Goal: Information Seeking & Learning: Compare options

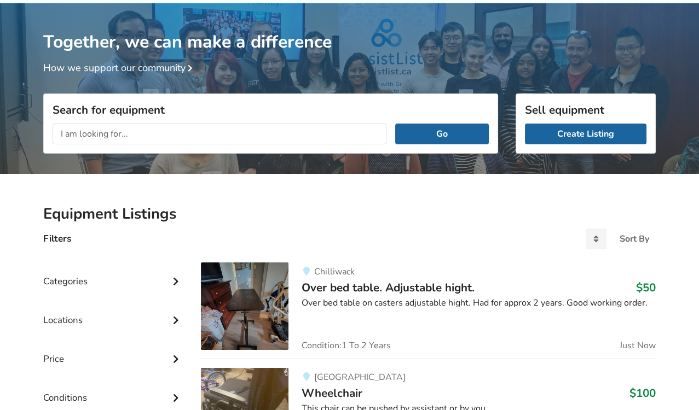
click at [130, 133] on input "text" at bounding box center [220, 134] width 334 height 21
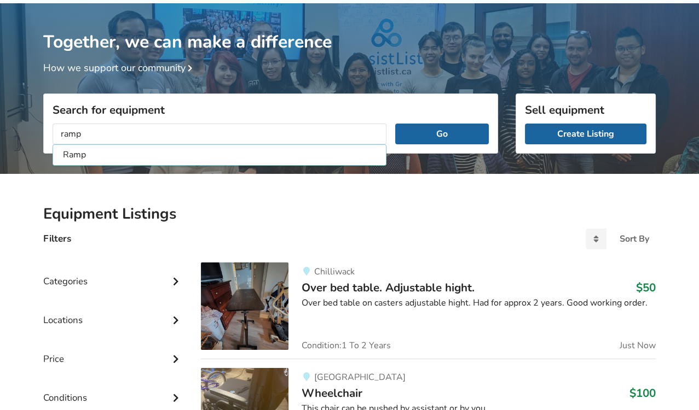
type input "ramp"
click at [395, 124] on button "Go" at bounding box center [442, 134] width 94 height 21
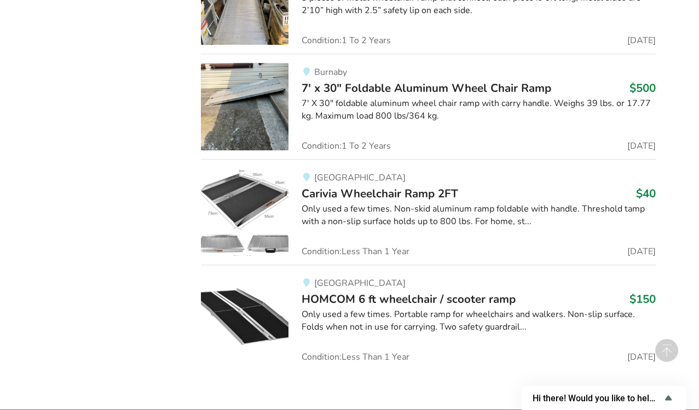
scroll to position [792, 0]
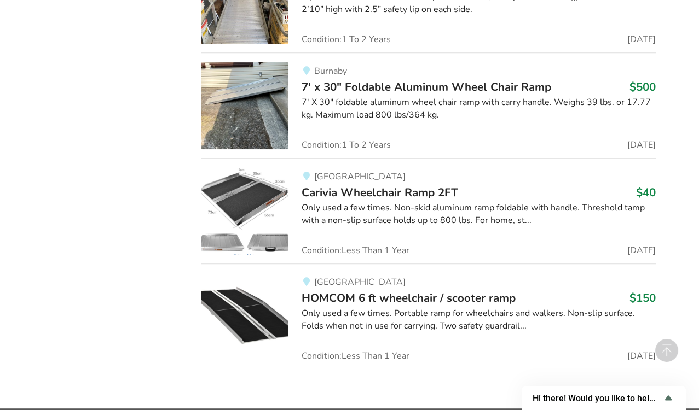
drag, startPoint x: 362, startPoint y: 340, endPoint x: 339, endPoint y: 293, distance: 51.9
click at [339, 293] on span "HOMCOM 6 ft wheelchair / scooter ramp" at bounding box center [409, 298] width 214 height 15
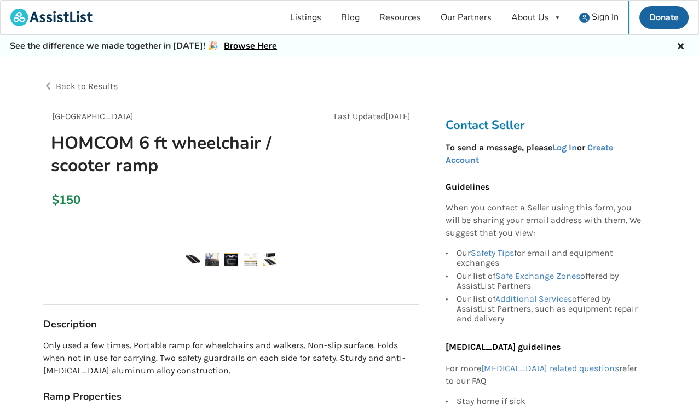
click at [339, 293] on div "Vancouver Aug 31 HOMCOM 6 ft wheelchair / scooter ramp $150" at bounding box center [231, 296] width 394 height 18
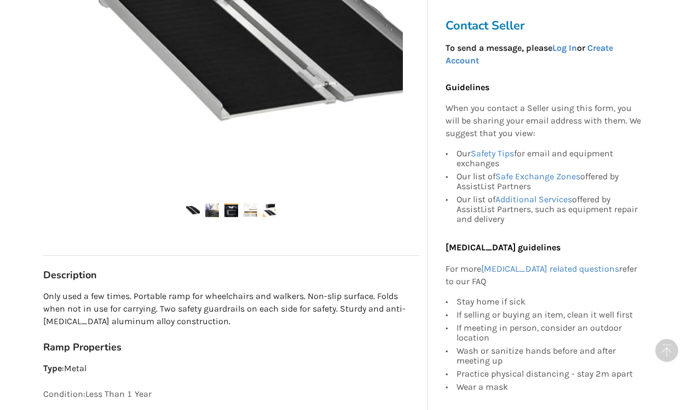
scroll to position [380, 0]
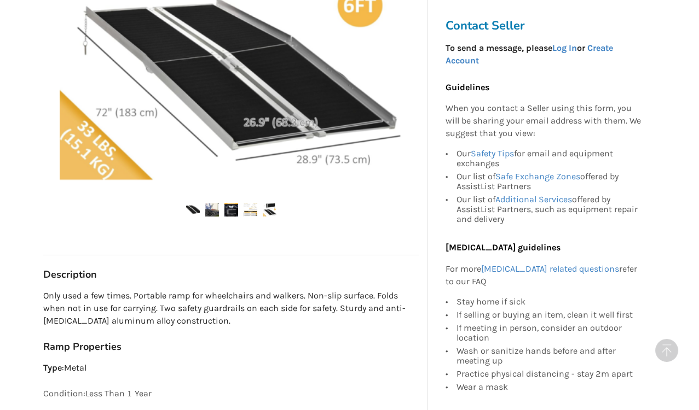
click at [291, 376] on div "Vancouver Last Updated Aug 31 HOMCOM 6 ft wheelchair / scooter ramp $150 Vancou…" at bounding box center [231, 94] width 376 height 729
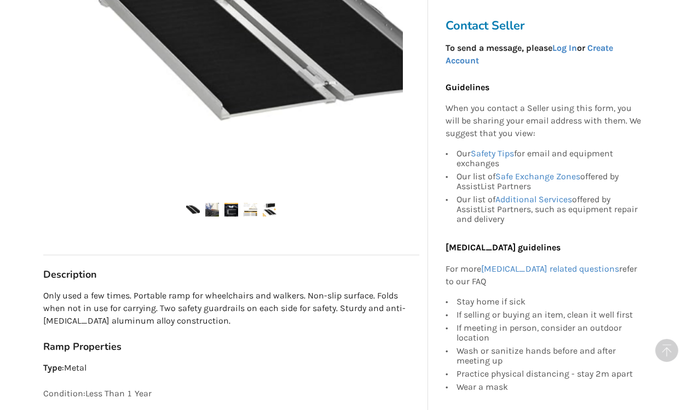
click at [291, 376] on div "Vancouver Last Updated Aug 31 HOMCOM 6 ft wheelchair / scooter ramp $150 Vancou…" at bounding box center [231, 94] width 376 height 729
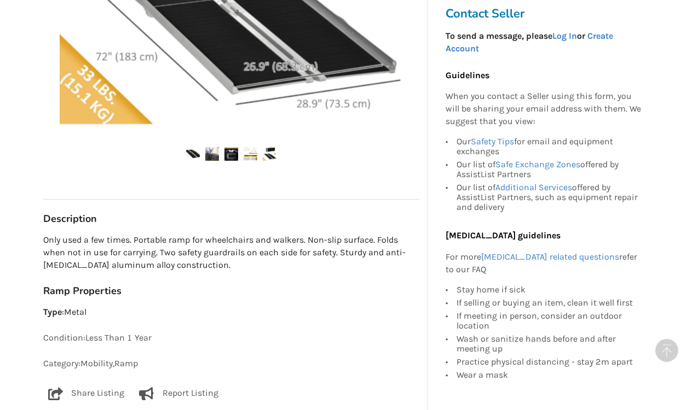
scroll to position [436, 0]
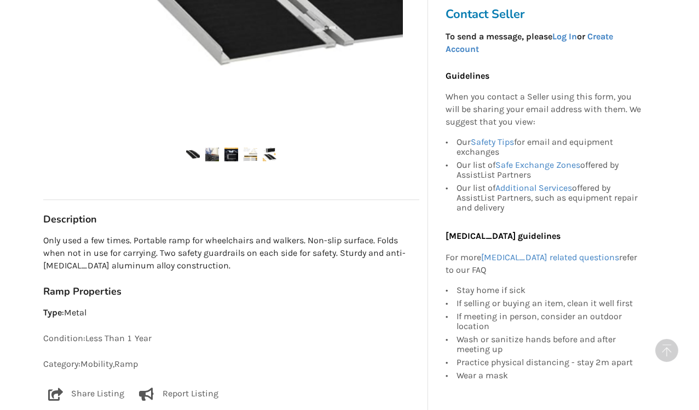
click at [188, 154] on img at bounding box center [193, 155] width 14 height 14
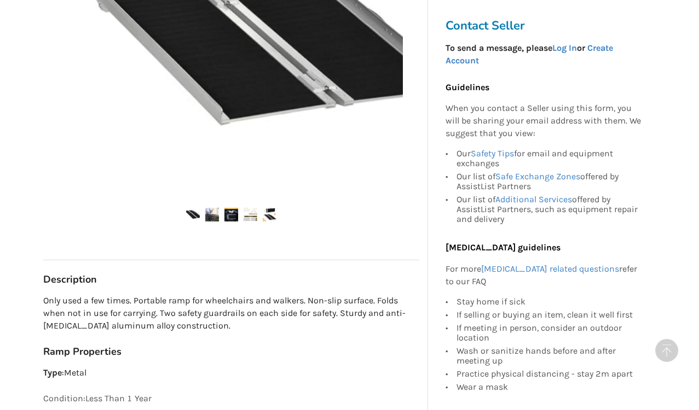
scroll to position [364, 0]
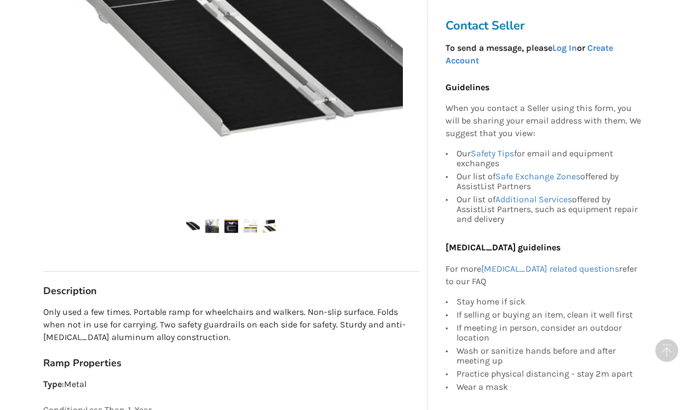
click at [209, 228] on img at bounding box center [212, 226] width 14 height 14
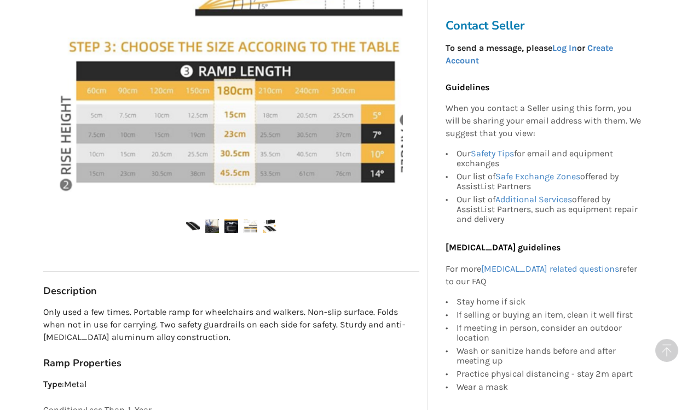
click at [234, 229] on img at bounding box center [231, 226] width 14 height 14
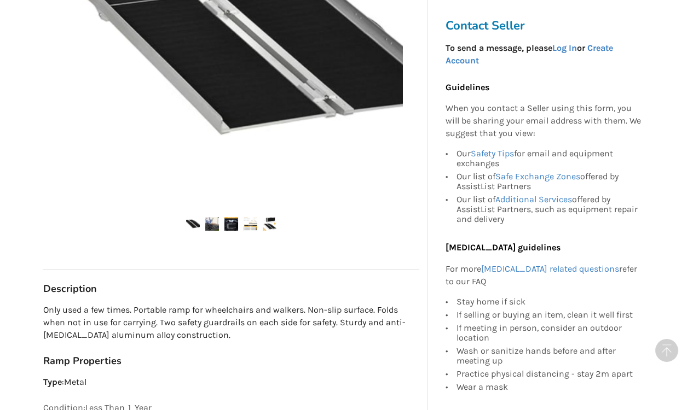
scroll to position [334, 0]
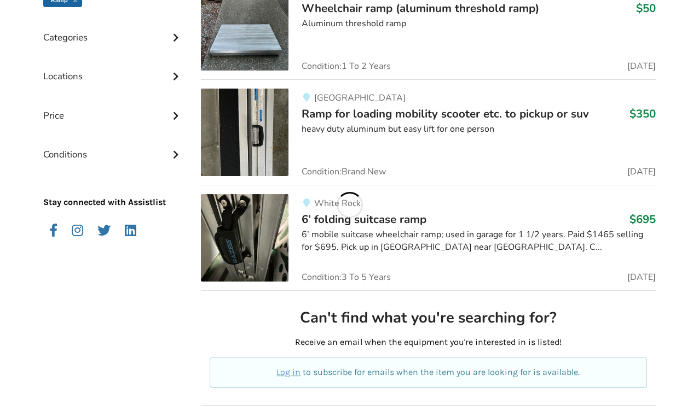
scroll to position [792, 0]
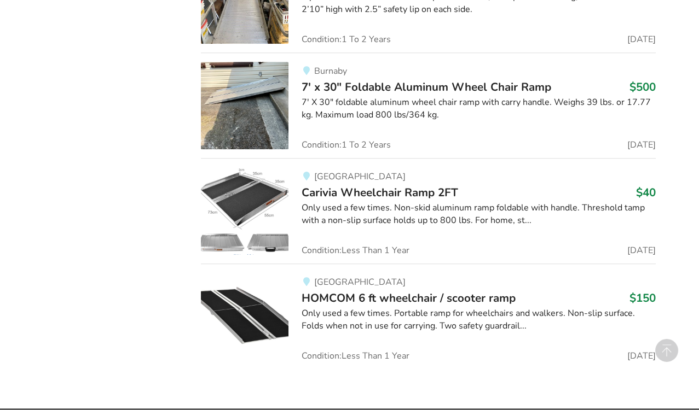
click at [254, 187] on img at bounding box center [245, 211] width 88 height 88
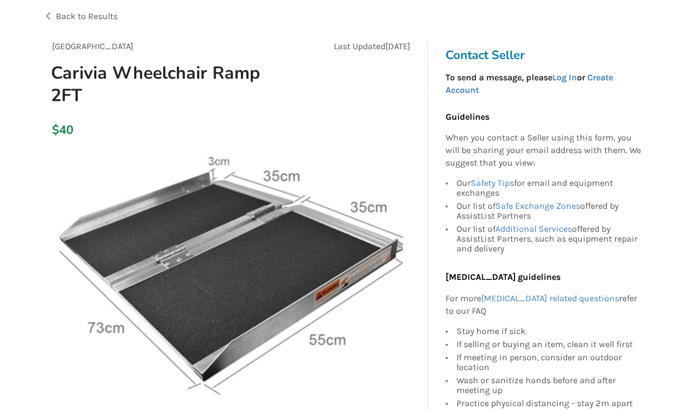
scroll to position [71, 0]
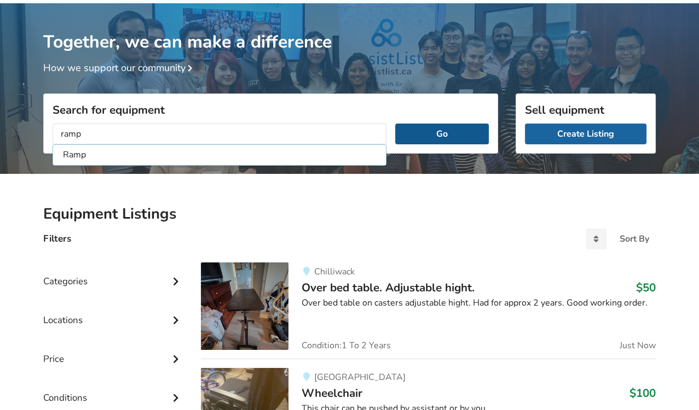
type input "ramp"
click at [434, 137] on button "Go" at bounding box center [442, 134] width 94 height 21
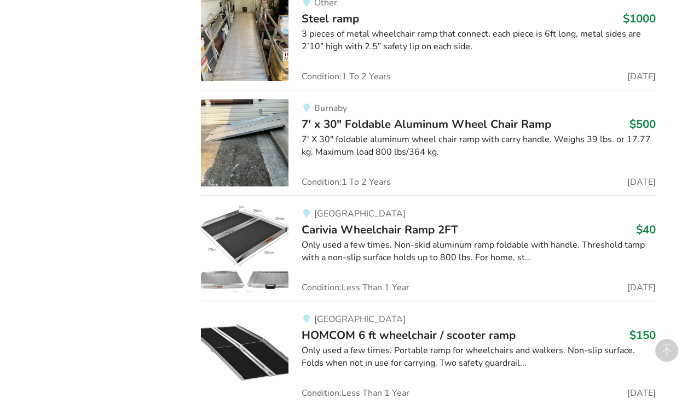
scroll to position [756, 0]
click at [367, 330] on span "HOMCOM 6 ft wheelchair / scooter ramp" at bounding box center [409, 334] width 214 height 15
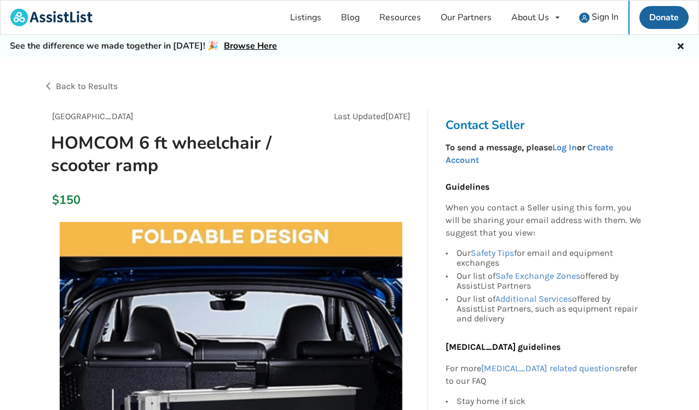
click at [72, 354] on img at bounding box center [231, 393] width 343 height 343
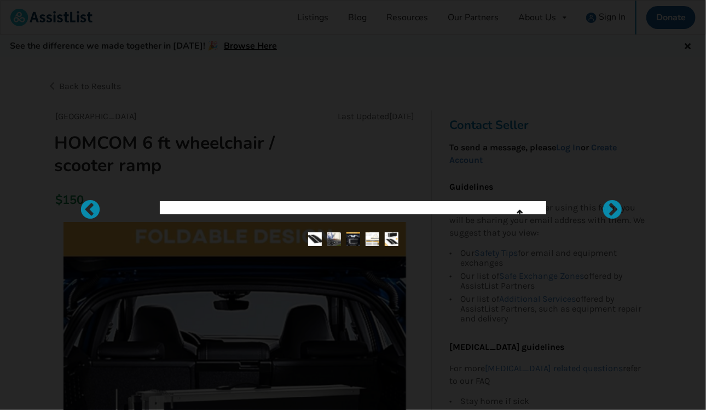
click at [72, 354] on div at bounding box center [353, 205] width 706 height 410
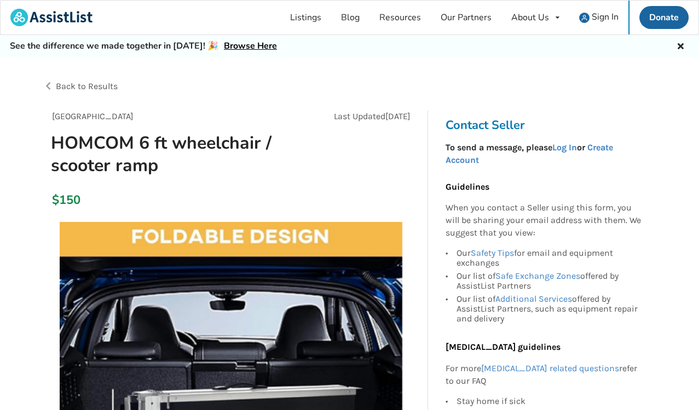
click at [72, 354] on img at bounding box center [231, 393] width 343 height 343
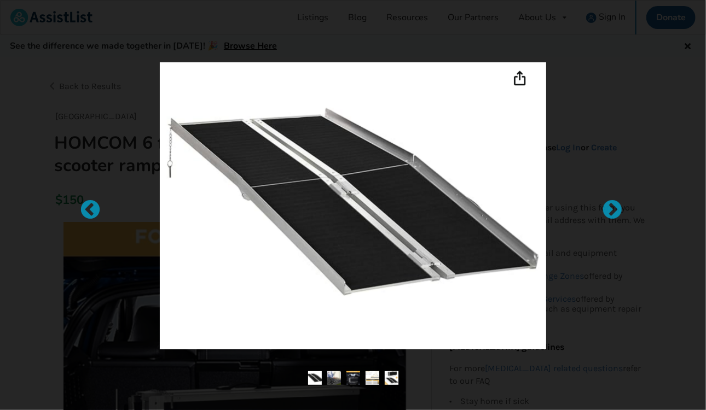
click at [72, 354] on div at bounding box center [353, 205] width 706 height 410
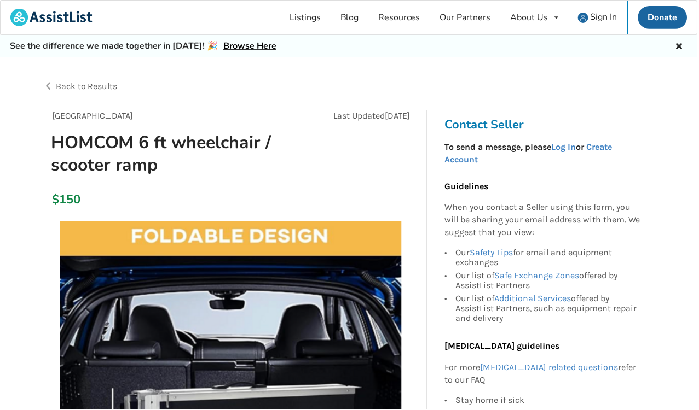
click at [72, 354] on img at bounding box center [231, 393] width 343 height 343
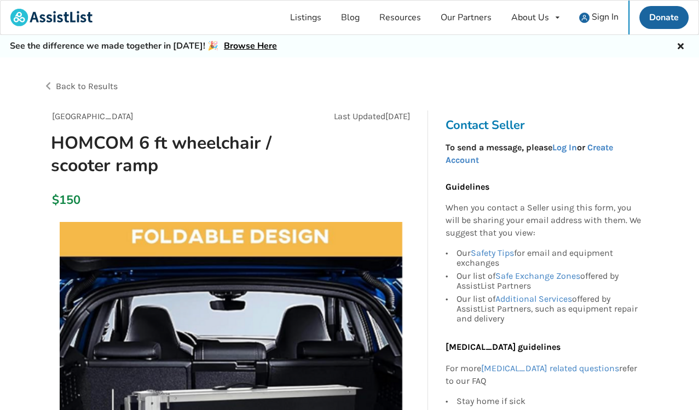
drag, startPoint x: 72, startPoint y: 354, endPoint x: 182, endPoint y: 315, distance: 116.7
click at [182, 315] on img at bounding box center [231, 393] width 343 height 343
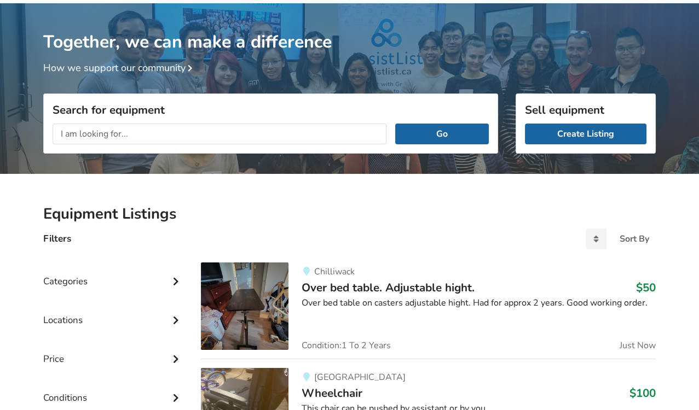
click at [178, 132] on input "text" at bounding box center [220, 134] width 334 height 21
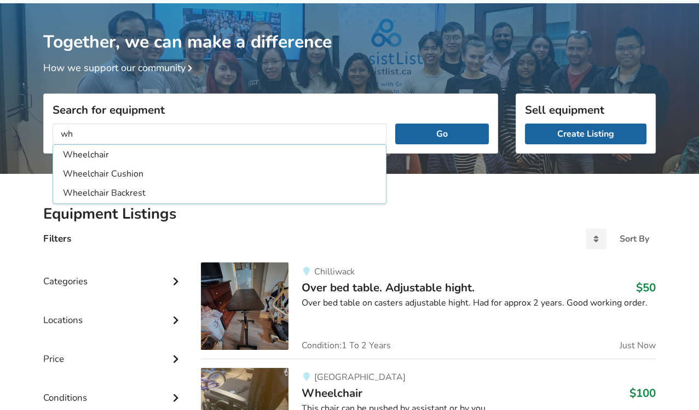
type input "w"
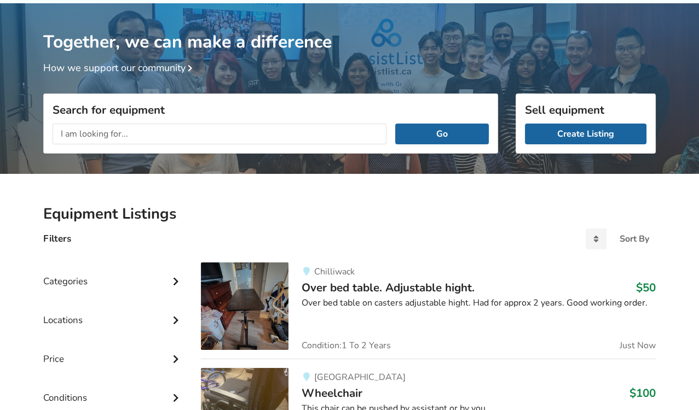
click at [178, 132] on input "text" at bounding box center [220, 134] width 334 height 21
click at [178, 133] on input "text" at bounding box center [220, 134] width 334 height 21
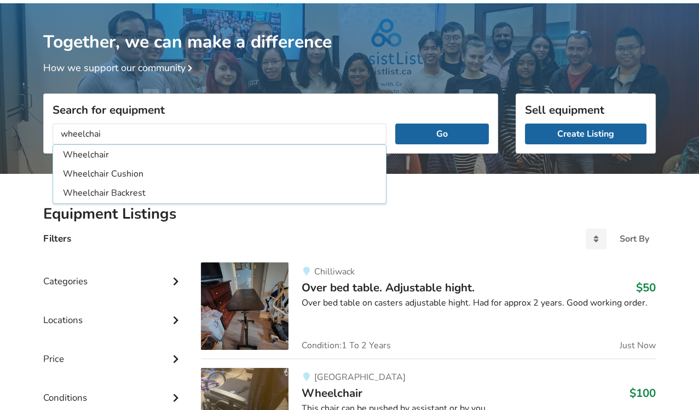
type input "wheelchai"
click at [395, 124] on button "Go" at bounding box center [442, 134] width 94 height 21
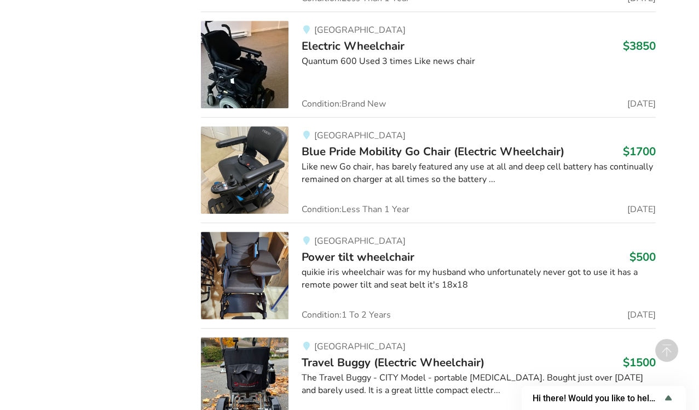
scroll to position [1056, 0]
click at [321, 328] on link "Abbotsford Travel Buggy (Electric Wheelchair) $1500 The Travel Buggy - CITY Mod…" at bounding box center [428, 376] width 455 height 97
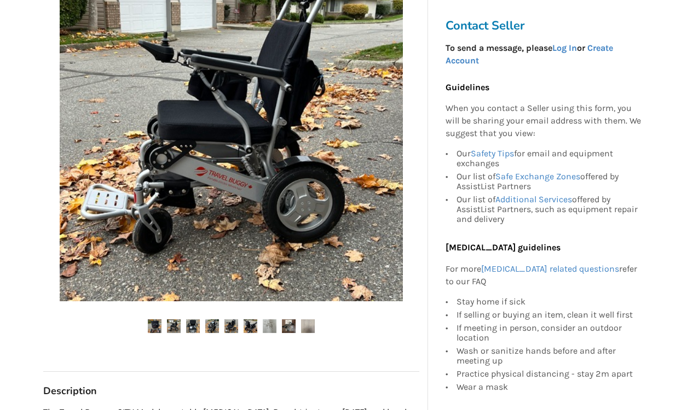
scroll to position [264, 0]
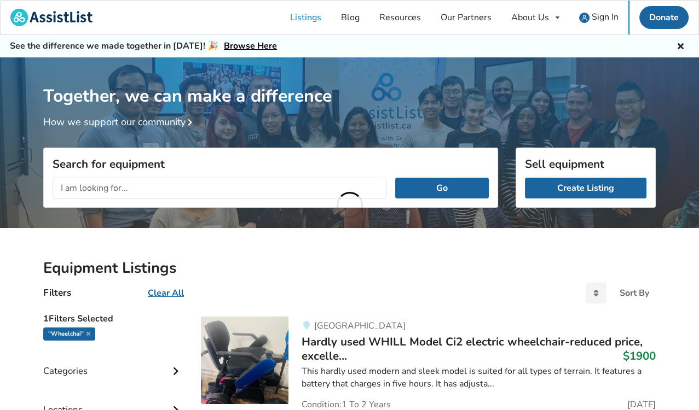
click at [142, 186] on input "text" at bounding box center [220, 188] width 334 height 21
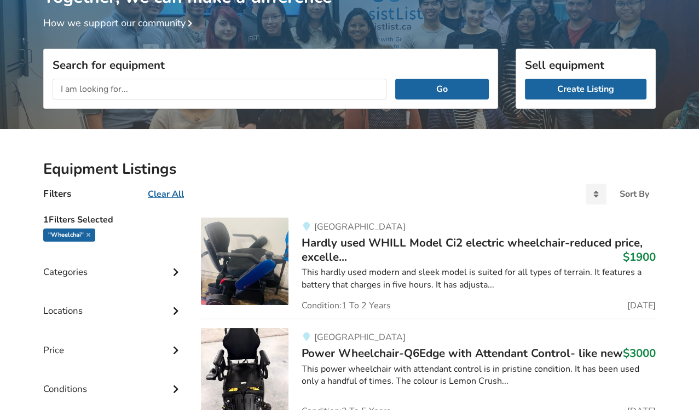
scroll to position [97, 0]
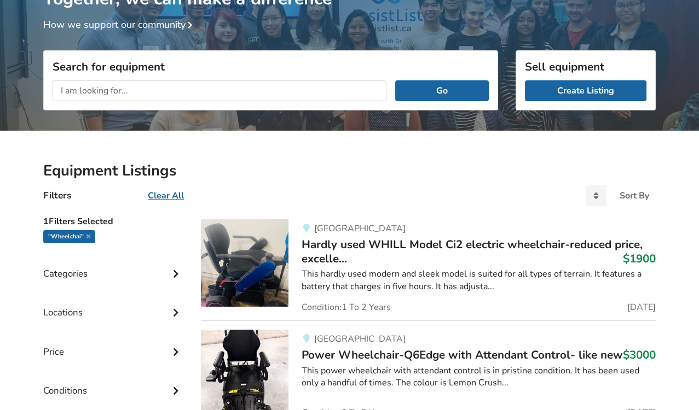
click at [136, 91] on input "text" at bounding box center [220, 90] width 334 height 21
click at [136, 91] on input "m" at bounding box center [220, 90] width 334 height 21
click at [395, 80] on button "Go" at bounding box center [442, 90] width 94 height 21
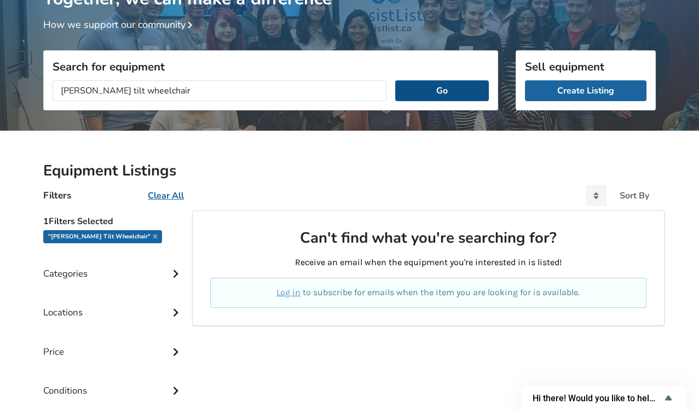
click at [423, 91] on button "Go" at bounding box center [442, 90] width 94 height 21
click at [76, 92] on input "manal tilt wheelchair" at bounding box center [220, 90] width 334 height 21
type input "manual tilt wheelchair"
click at [431, 87] on button "Go" at bounding box center [442, 90] width 94 height 21
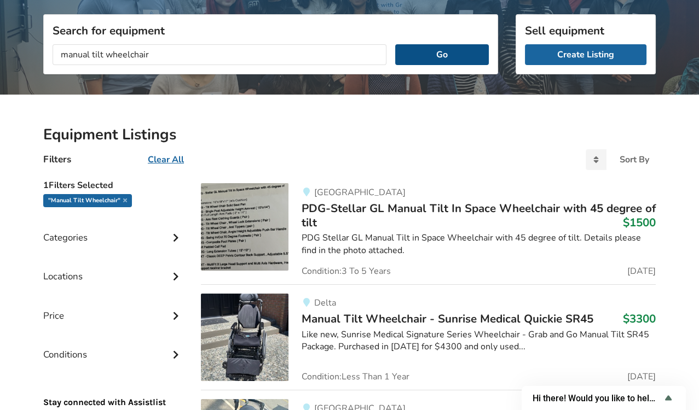
scroll to position [134, 0]
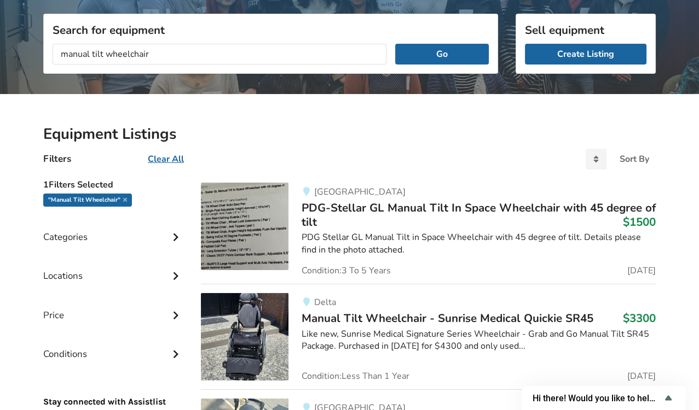
click at [242, 233] on img at bounding box center [245, 227] width 88 height 88
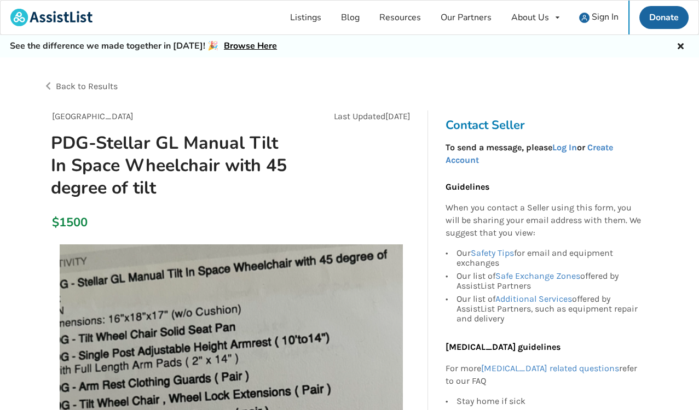
click at [390, 330] on img at bounding box center [231, 416] width 343 height 343
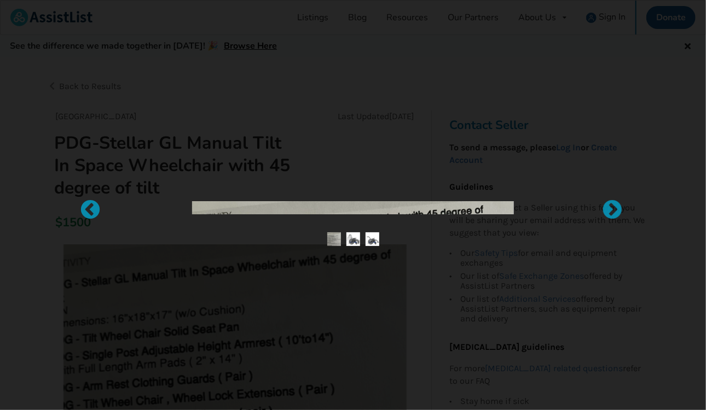
click at [350, 240] on img at bounding box center [353, 240] width 14 height 14
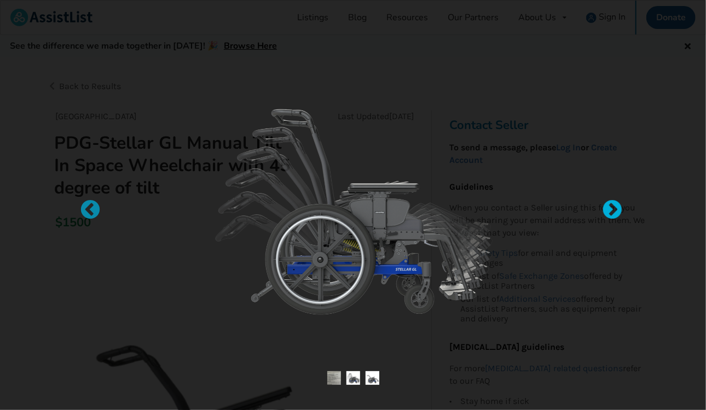
click at [612, 210] on div at bounding box center [606, 205] width 11 height 11
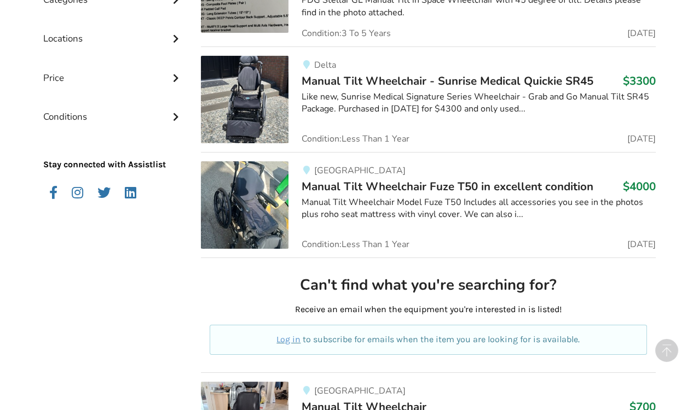
scroll to position [374, 0]
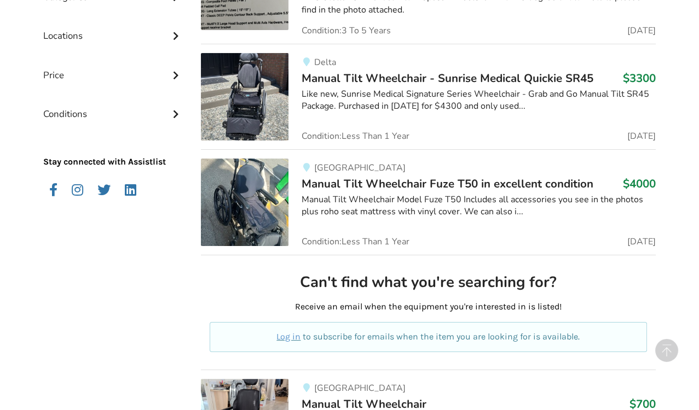
click at [319, 291] on div "Can't find what you're searching for? Receive an email when the equipment you'r…" at bounding box center [428, 312] width 437 height 79
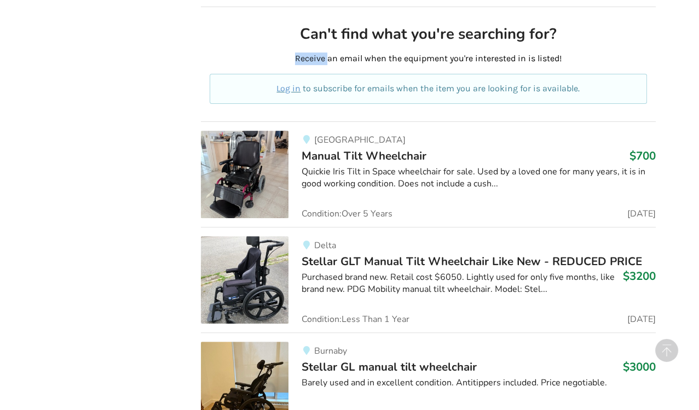
scroll to position [622, 0]
click at [319, 291] on div "Purchased brand new. Retail cost $6050. Lightly used for only five months, like…" at bounding box center [479, 284] width 354 height 25
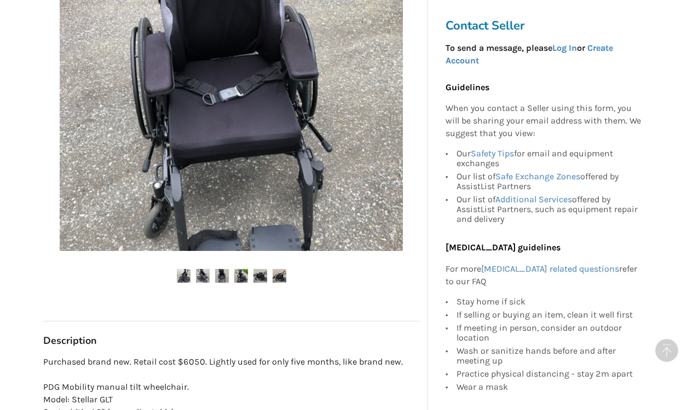
scroll to position [337, 0]
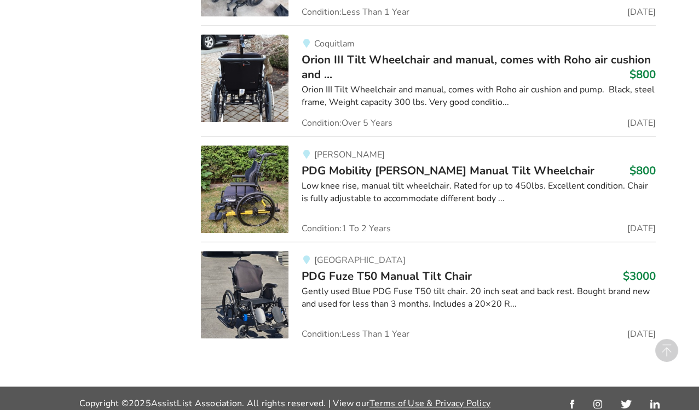
scroll to position [1672, 0]
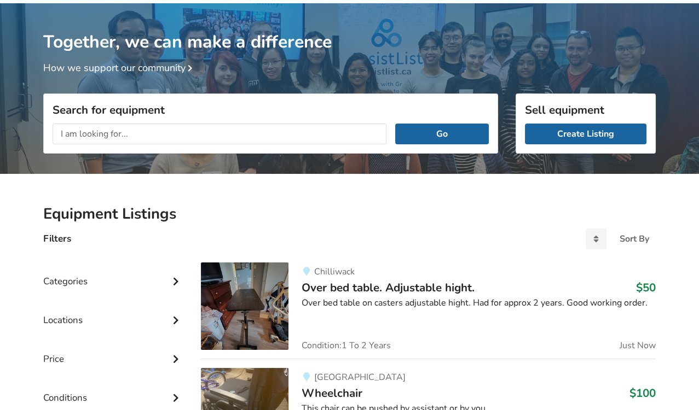
click at [212, 136] on input "text" at bounding box center [220, 134] width 334 height 21
type input "tilt commode"
click at [395, 124] on button "Go" at bounding box center [442, 134] width 94 height 21
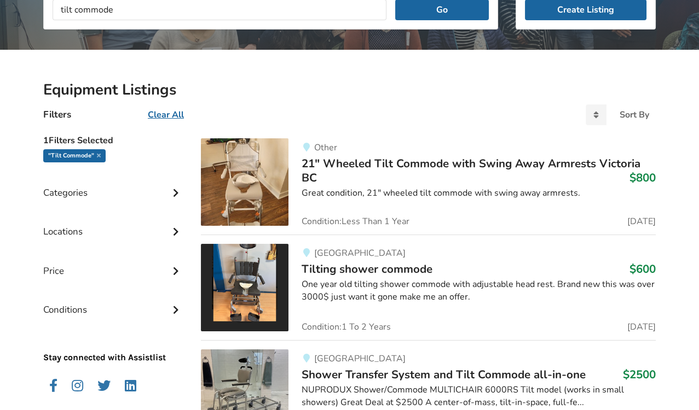
scroll to position [179, 0]
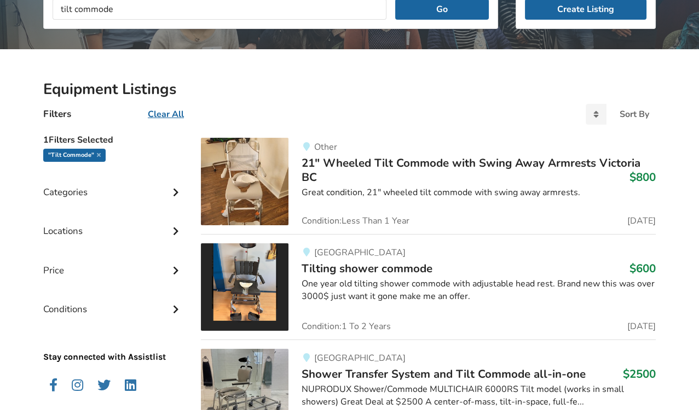
click at [351, 322] on span "Condition: 1 To 2 Years" at bounding box center [346, 326] width 89 height 9
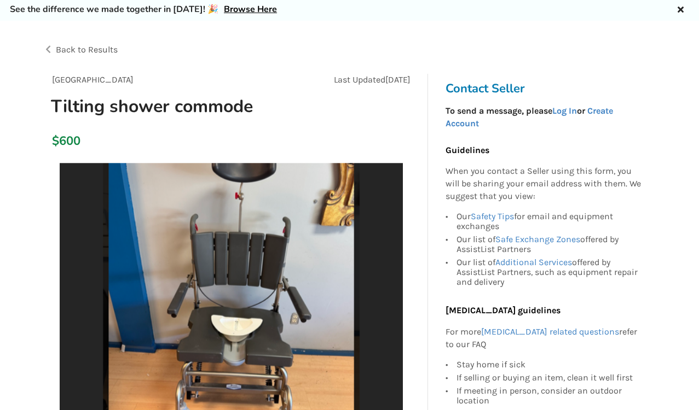
scroll to position [38, 0]
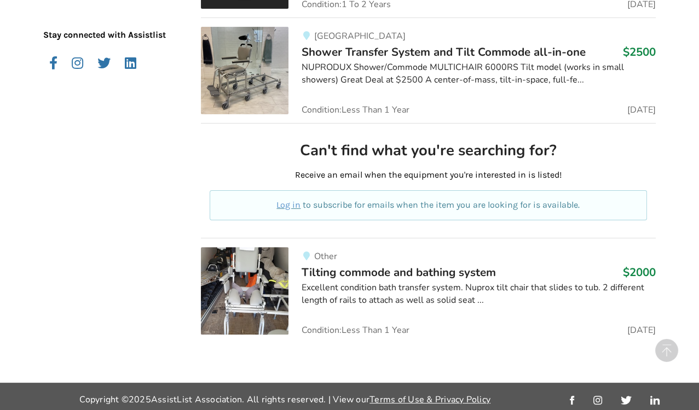
scroll to position [504, 0]
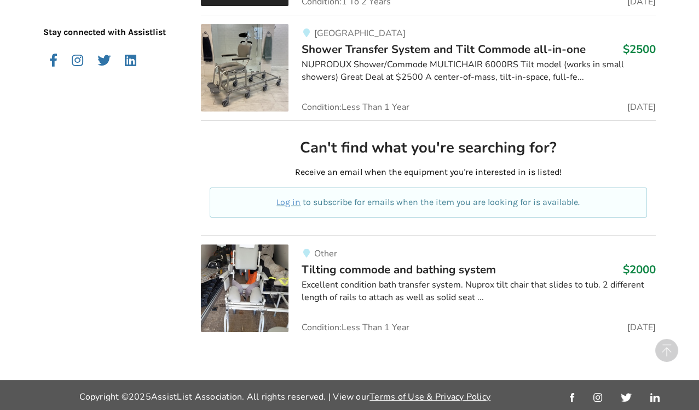
click at [386, 354] on div "1 Filters Selected "tilt commode" Categories Bathroom Safety Bedroom Equipment …" at bounding box center [349, 83] width 630 height 559
click at [325, 250] on span "Other" at bounding box center [325, 254] width 23 height 12
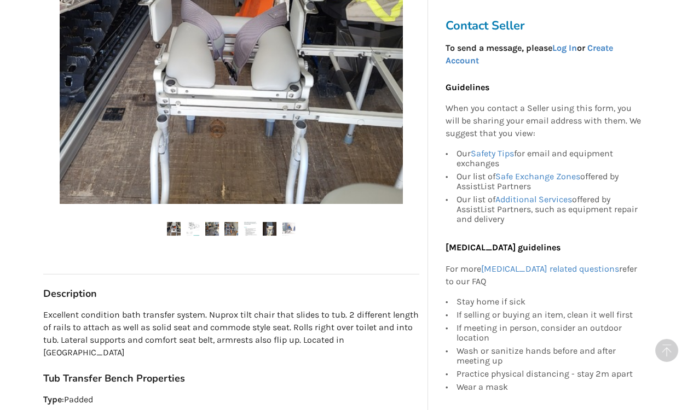
scroll to position [363, 0]
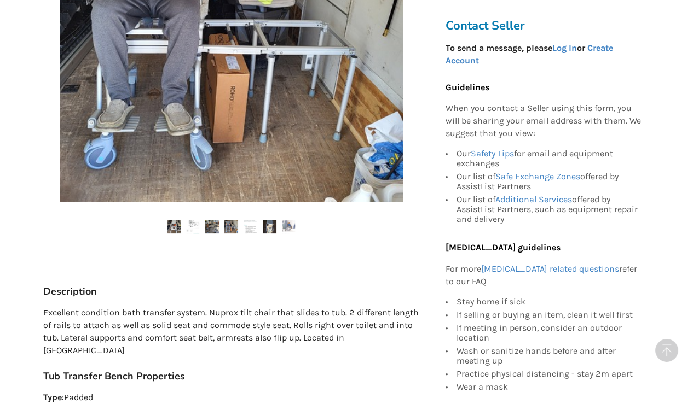
click at [251, 348] on div "Other Last Updated Jul 25 Tilting commode and bathing system $2000 Other Jul 25…" at bounding box center [231, 118] width 376 height 742
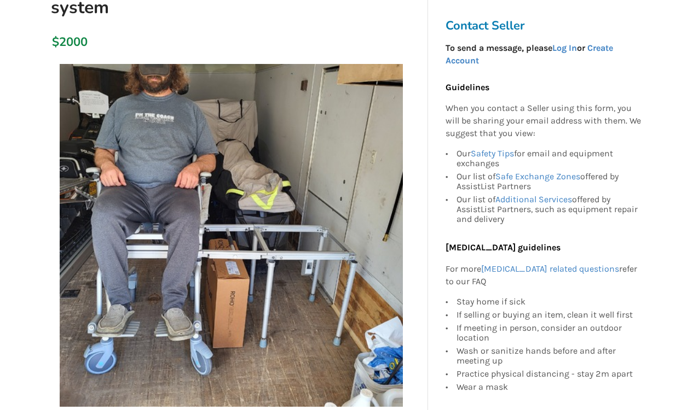
scroll to position [151, 0]
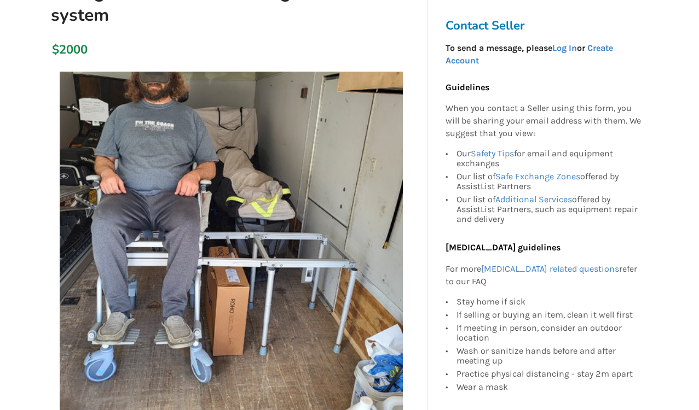
click at [251, 348] on img at bounding box center [231, 243] width 343 height 343
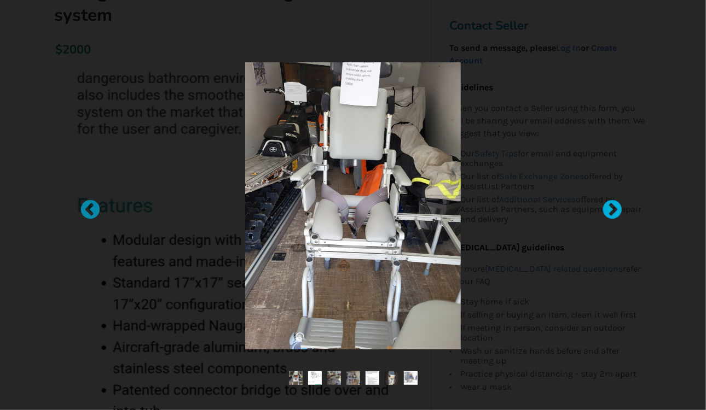
click at [612, 207] on div at bounding box center [606, 205] width 11 height 11
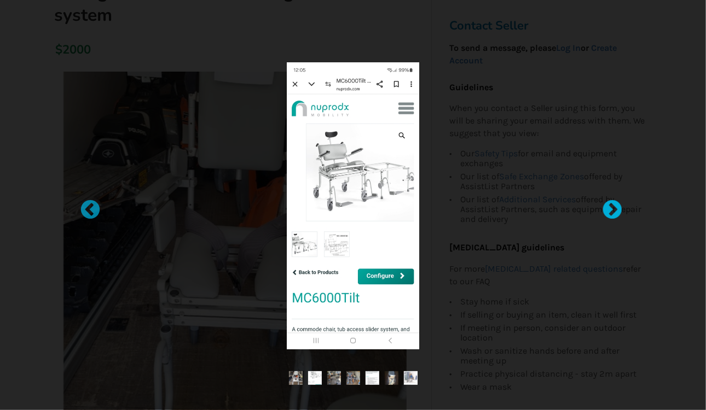
click at [612, 211] on div at bounding box center [606, 205] width 11 height 11
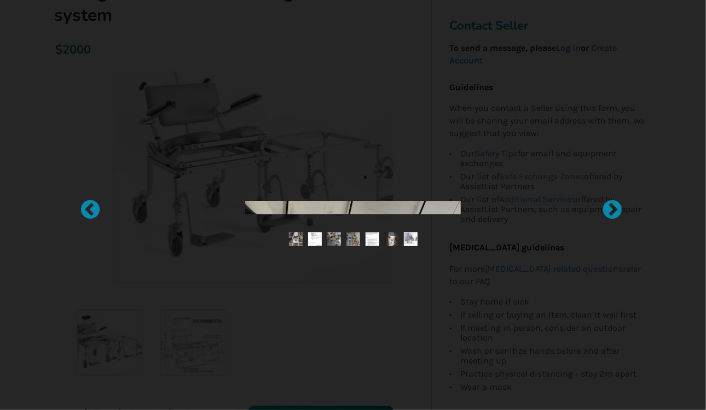
click at [615, 224] on div at bounding box center [353, 205] width 706 height 410
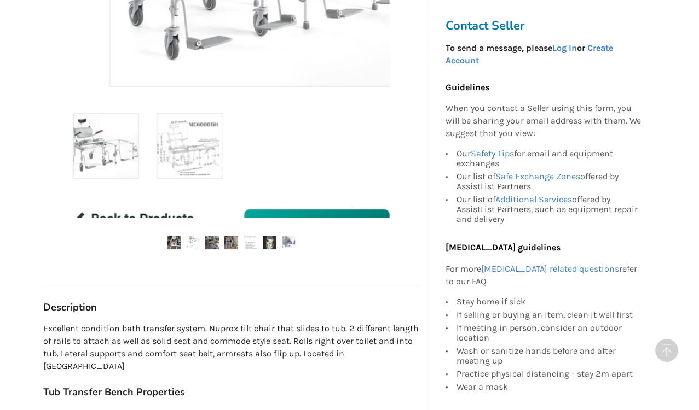
scroll to position [351, 0]
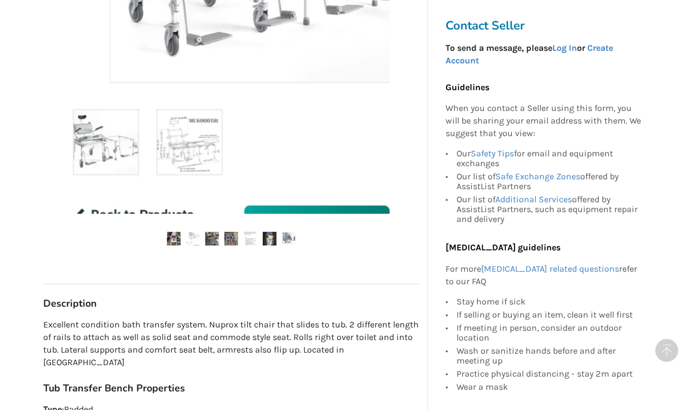
click at [385, 361] on div "Other Last Updated Jul 25 Tilting commode and bathing system $2000 Other Jul 25…" at bounding box center [231, 130] width 376 height 742
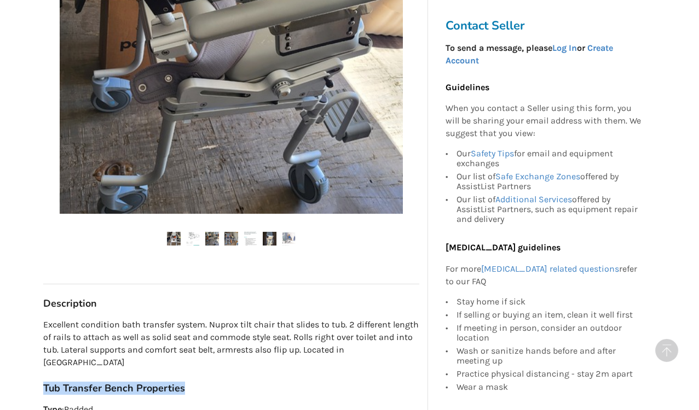
click at [385, 361] on div "Other Last Updated Jul 25 Tilting commode and bathing system $2000 Other Jul 25…" at bounding box center [231, 130] width 376 height 742
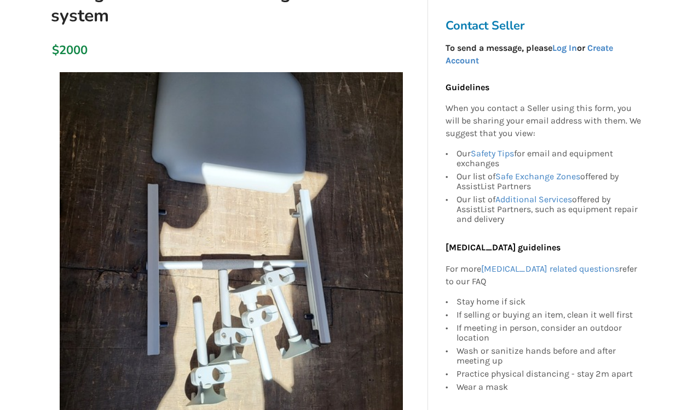
scroll to position [148, 0]
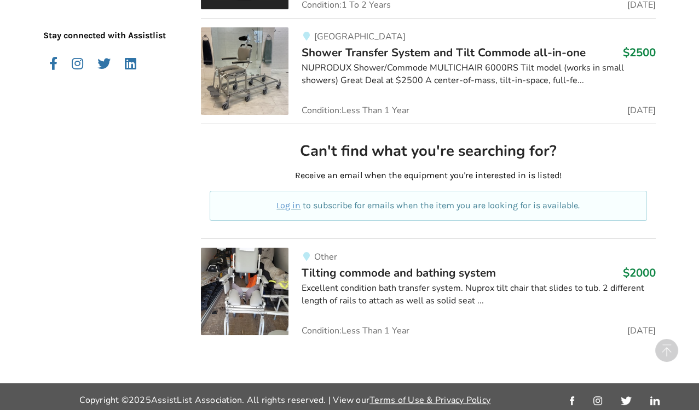
scroll to position [501, 0]
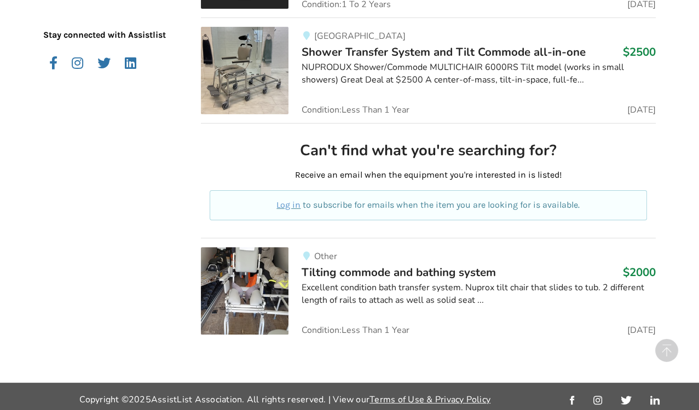
click at [341, 277] on span "Tilting commode and bathing system" at bounding box center [399, 272] width 194 height 15
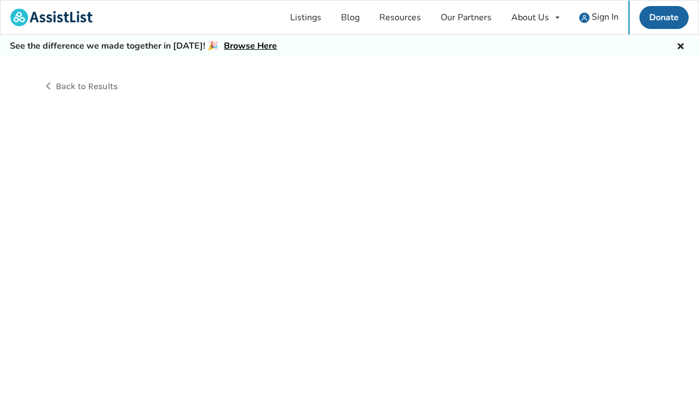
click at [341, 277] on div "Back to Results" at bounding box center [349, 246] width 699 height 378
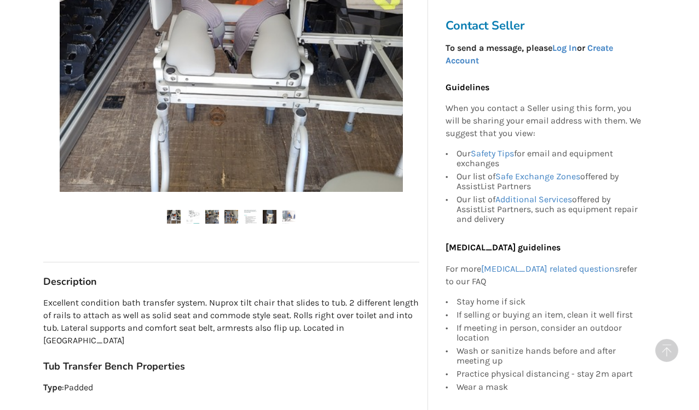
scroll to position [373, 0]
click at [144, 272] on div "Other Last Updated Jul 25 Tilting commode and bathing system $2000 Other Jul 25…" at bounding box center [231, 108] width 376 height 742
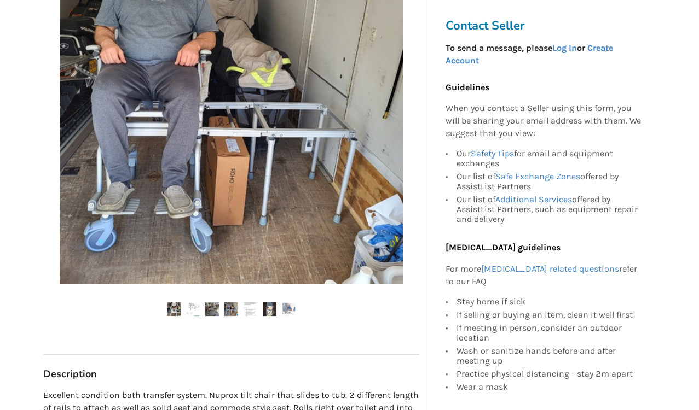
scroll to position [281, 0]
click at [173, 307] on img at bounding box center [174, 309] width 14 height 14
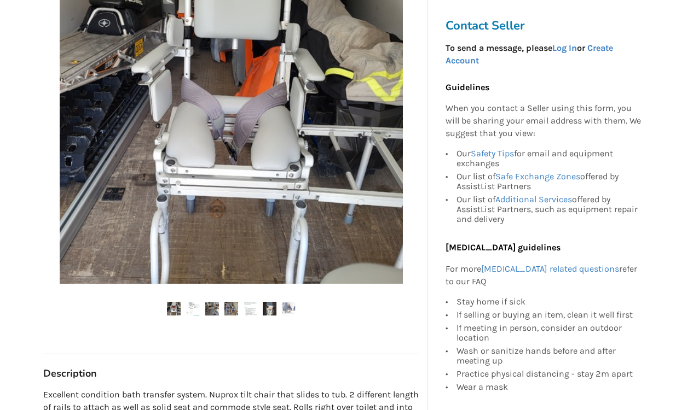
click at [201, 307] on ul at bounding box center [231, 309] width 376 height 15
click at [211, 306] on img at bounding box center [212, 309] width 14 height 14
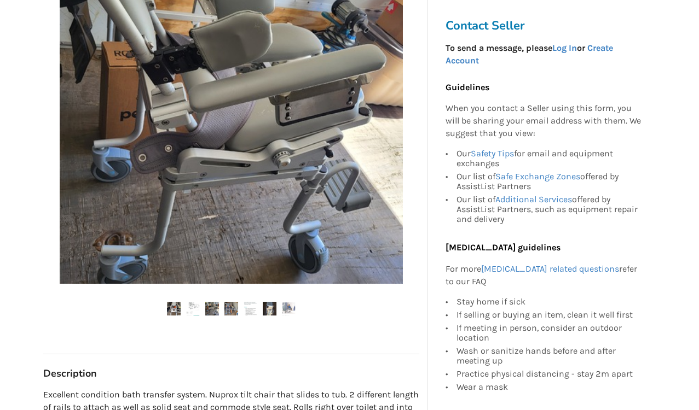
click at [233, 304] on img at bounding box center [231, 309] width 14 height 14
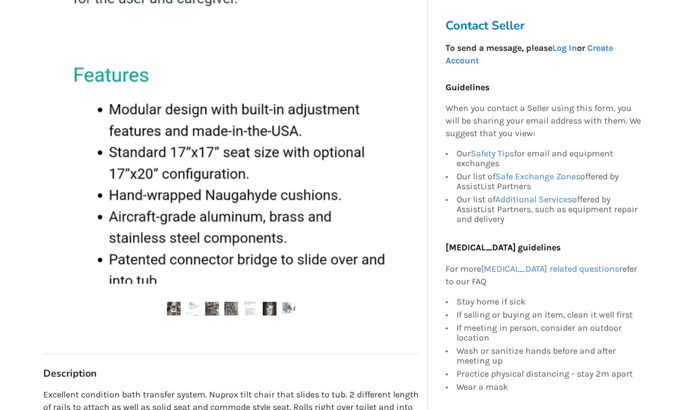
click at [247, 305] on img at bounding box center [251, 309] width 14 height 14
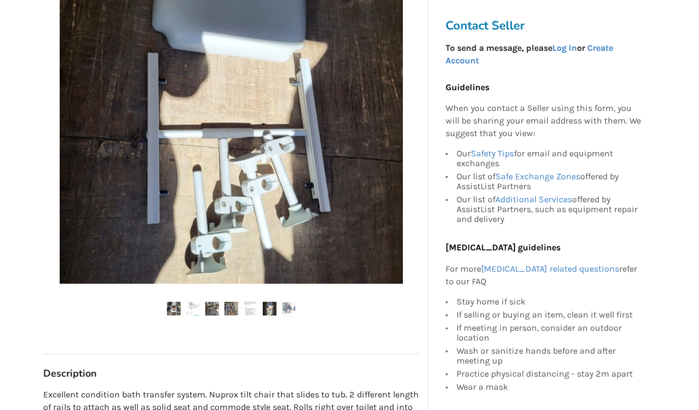
click at [269, 306] on img at bounding box center [270, 309] width 14 height 14
click at [287, 310] on img at bounding box center [289, 309] width 14 height 14
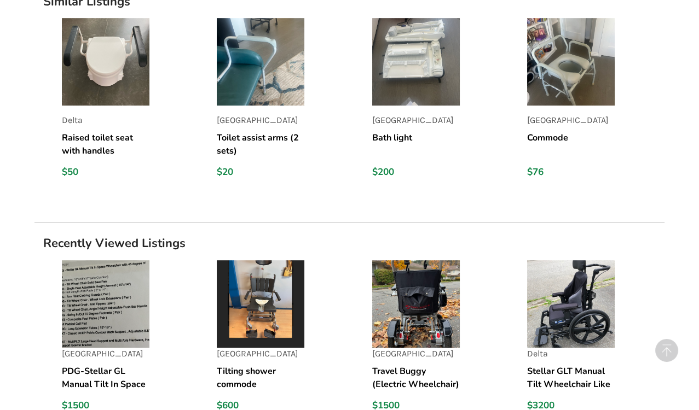
scroll to position [987, 0]
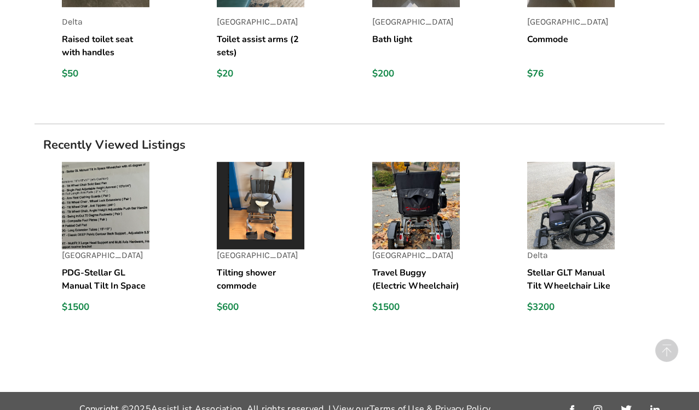
scroll to position [501, 0]
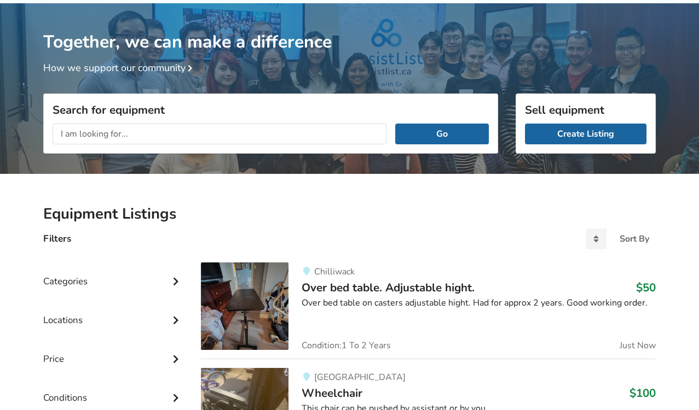
click at [250, 134] on input "text" at bounding box center [220, 134] width 334 height 21
click at [447, 133] on button "Go" at bounding box center [442, 134] width 94 height 21
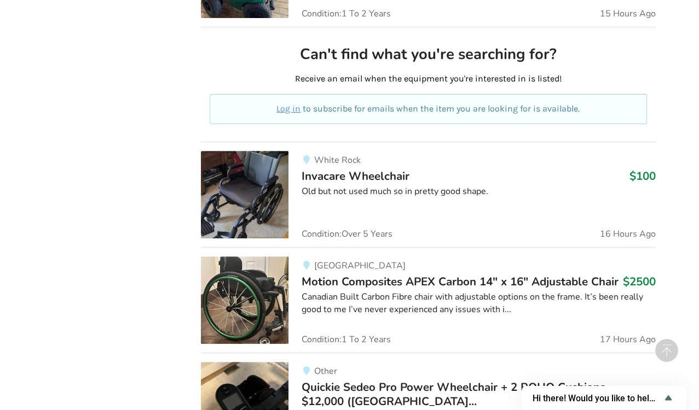
scroll to position [598, 0]
click at [464, 310] on div "Canadian Built Carbon Fibre chair with adjustable options on the frame. It’s be…" at bounding box center [479, 303] width 354 height 25
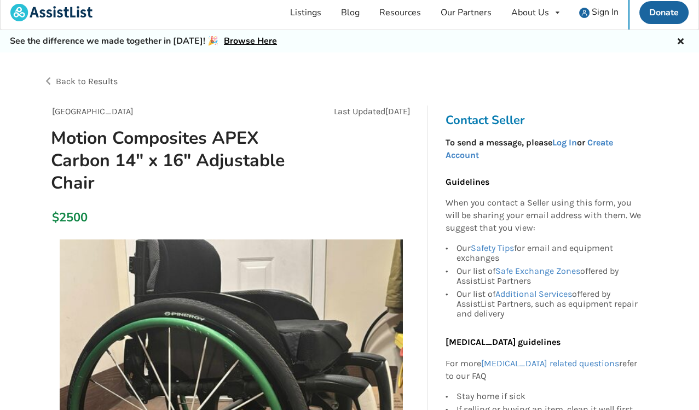
scroll to position [5, 0]
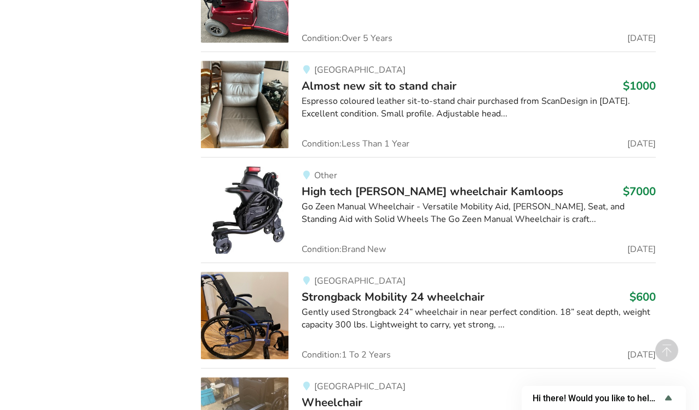
scroll to position [1439, 0]
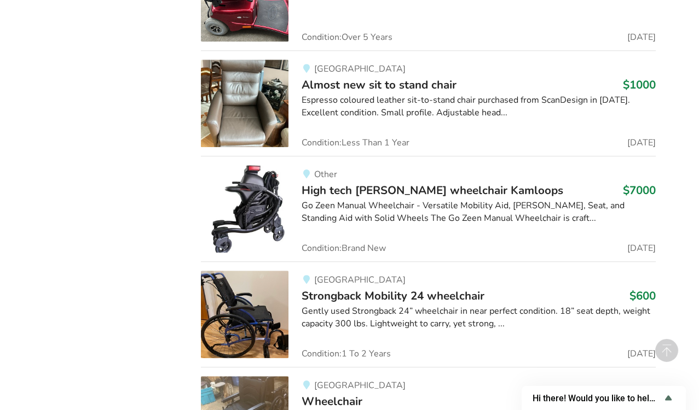
click at [367, 280] on div "North Vancouver Strongback Mobility 24 wheelchair $600 Gently used Strongback 2…" at bounding box center [471, 315] width 367 height 88
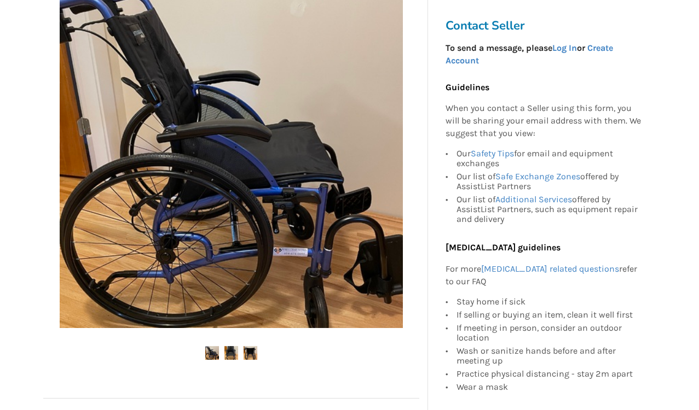
scroll to position [238, 0]
click at [213, 354] on img at bounding box center [212, 353] width 14 height 14
click at [232, 351] on img at bounding box center [231, 353] width 14 height 14
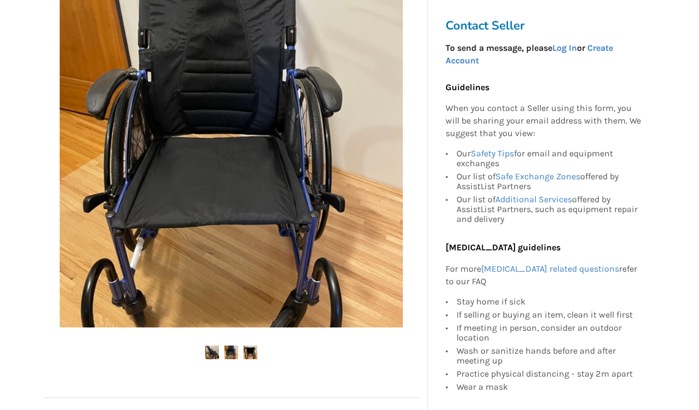
click at [251, 352] on img at bounding box center [251, 353] width 14 height 14
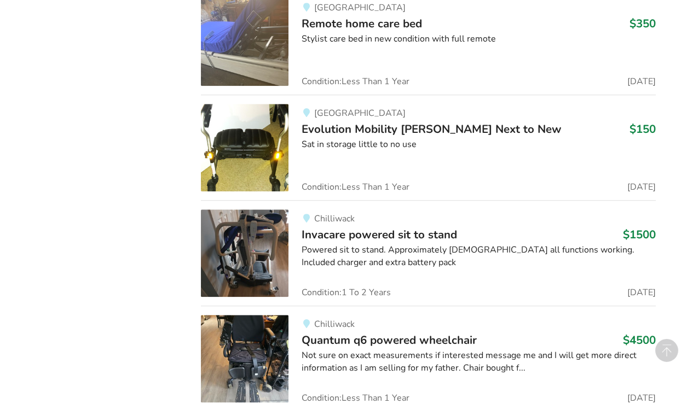
scroll to position [1923, 0]
click at [328, 234] on div "Chilliwack Invacare powered sit to stand $1500 Powered sit to stand. Approximat…" at bounding box center [471, 253] width 367 height 88
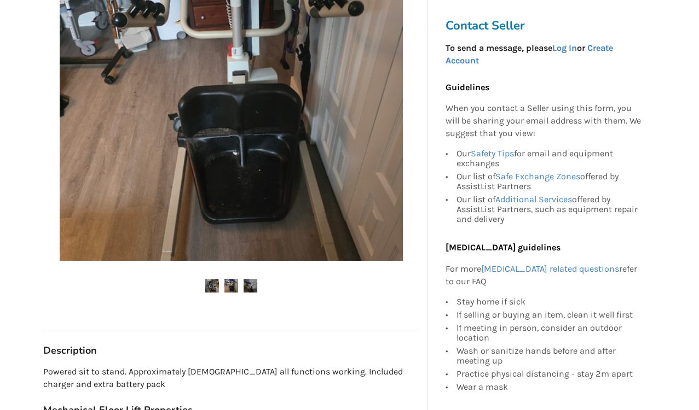
scroll to position [305, 0]
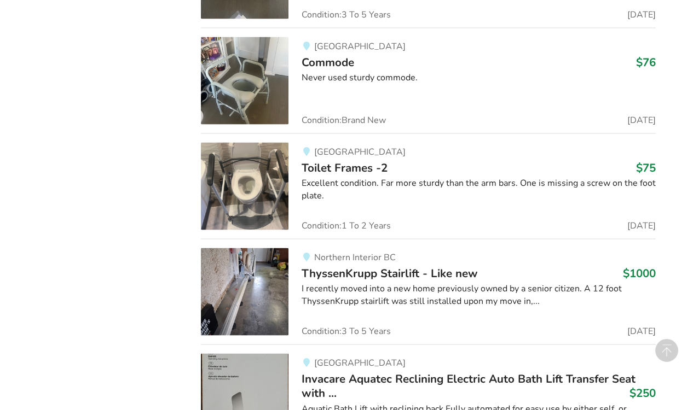
scroll to position [3267, 0]
drag, startPoint x: 246, startPoint y: 275, endPoint x: 450, endPoint y: 216, distance: 212.5
click at [450, 216] on div "[GEOGRAPHIC_DATA] Toilet Frames -2 $75 Excellent condition. Far more sturdy tha…" at bounding box center [471, 186] width 367 height 88
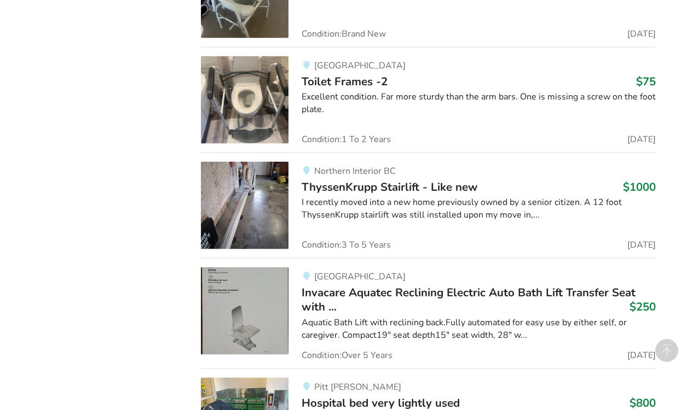
click at [339, 285] on span "Invacare Aquatec Reclining Electric Auto Bath Lift Transfer Seat with ..." at bounding box center [469, 300] width 334 height 30
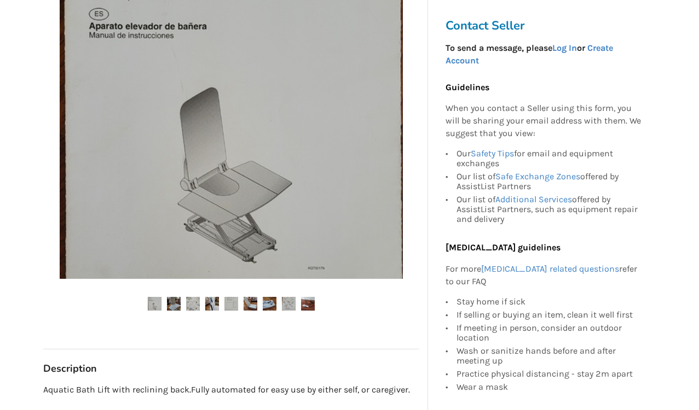
scroll to position [309, 0]
click at [172, 309] on img at bounding box center [174, 304] width 14 height 14
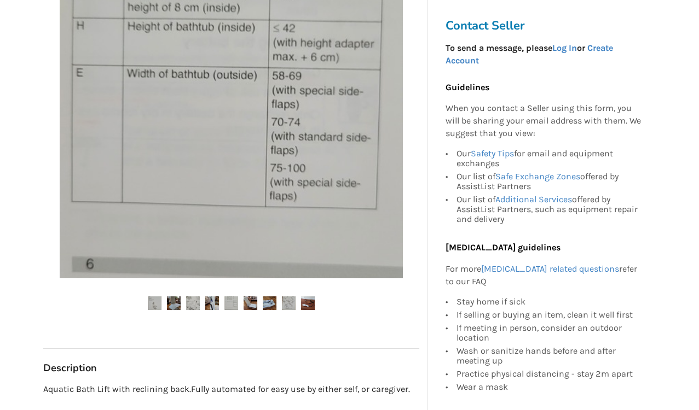
click at [251, 307] on img at bounding box center [251, 304] width 14 height 14
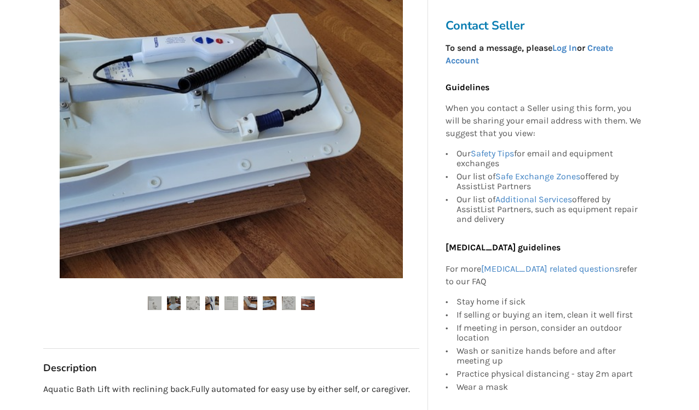
click at [265, 304] on img at bounding box center [270, 304] width 14 height 14
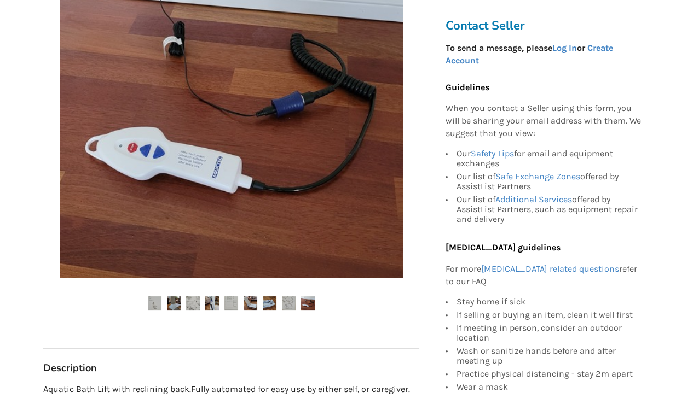
click at [314, 302] on img at bounding box center [308, 304] width 14 height 14
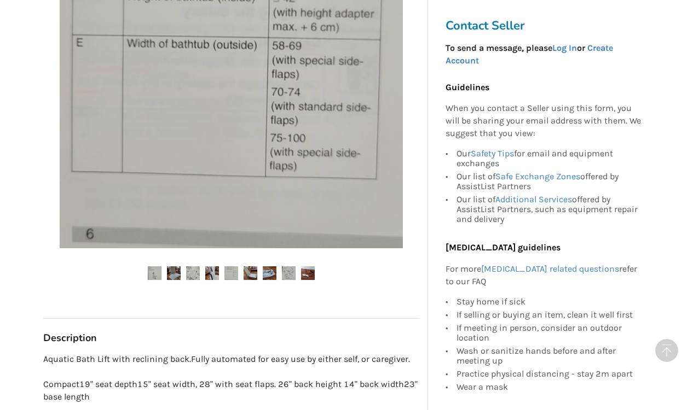
scroll to position [343, 0]
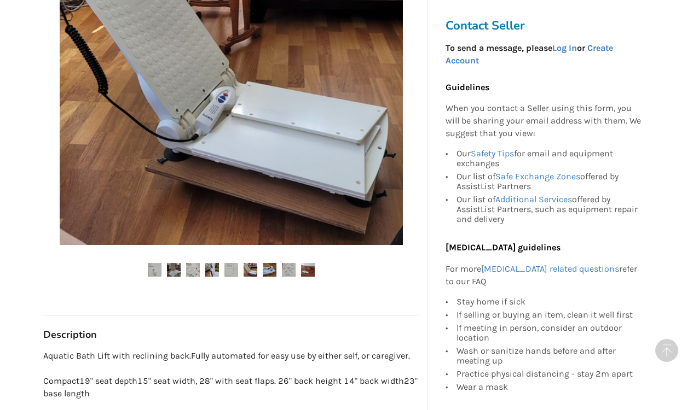
click at [212, 269] on img at bounding box center [212, 270] width 14 height 14
click at [254, 271] on img at bounding box center [251, 270] width 14 height 14
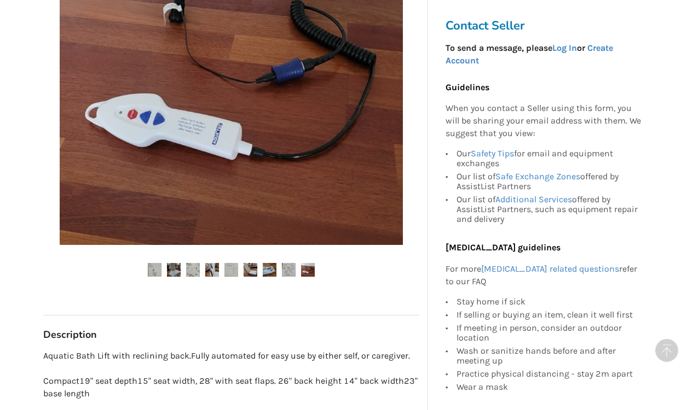
click at [272, 270] on img at bounding box center [270, 270] width 14 height 14
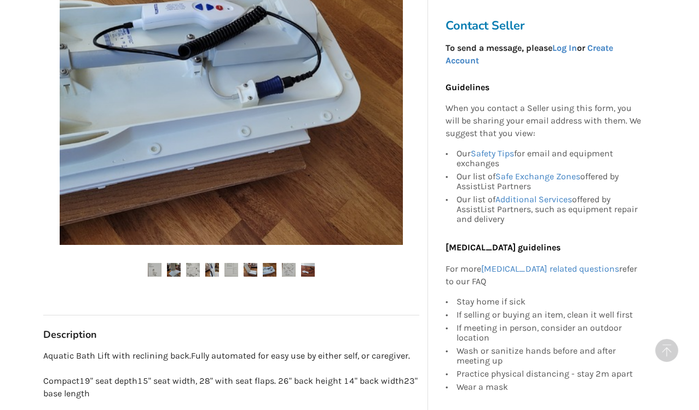
click at [307, 267] on img at bounding box center [308, 270] width 14 height 14
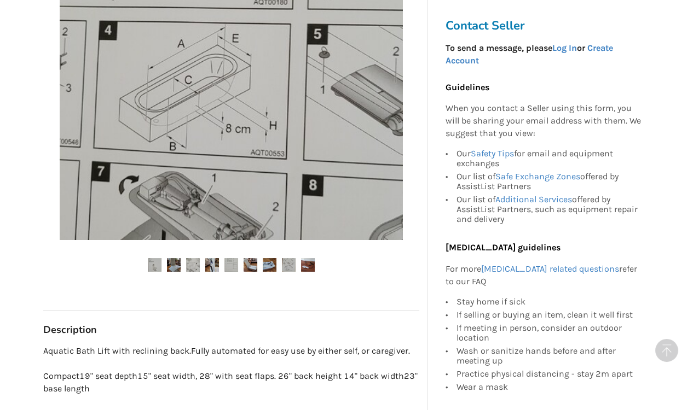
scroll to position [348, 0]
click at [256, 260] on img at bounding box center [251, 265] width 14 height 14
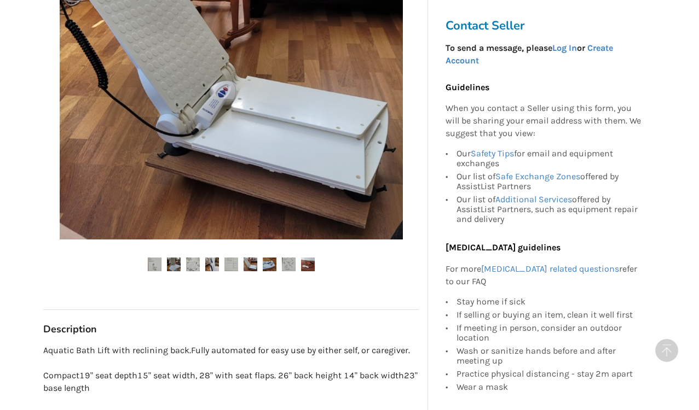
click at [256, 260] on img at bounding box center [251, 265] width 14 height 14
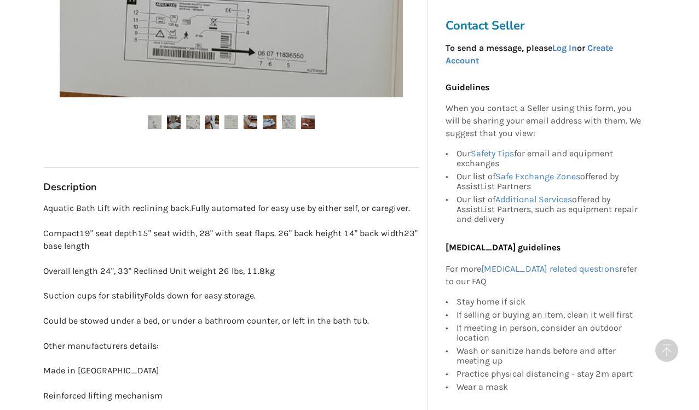
scroll to position [494, 0]
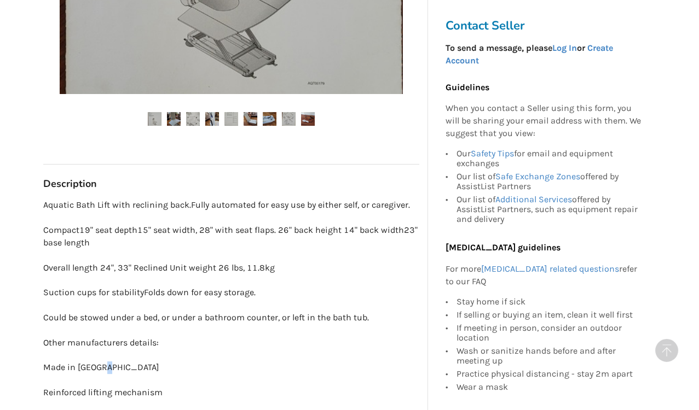
drag, startPoint x: 109, startPoint y: 366, endPoint x: 130, endPoint y: 358, distance: 21.7
click at [130, 358] on p "Aquatic Bath Lift with reclining back.Fully automated for easy use by either se…" at bounding box center [231, 393] width 376 height 388
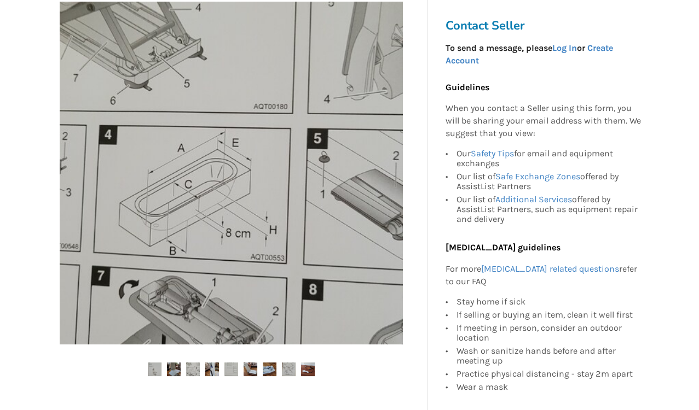
scroll to position [241, 0]
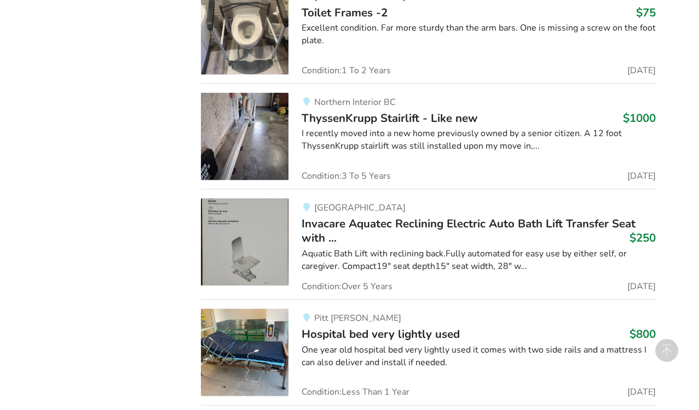
scroll to position [3422, 0]
click at [275, 235] on img at bounding box center [245, 242] width 88 height 88
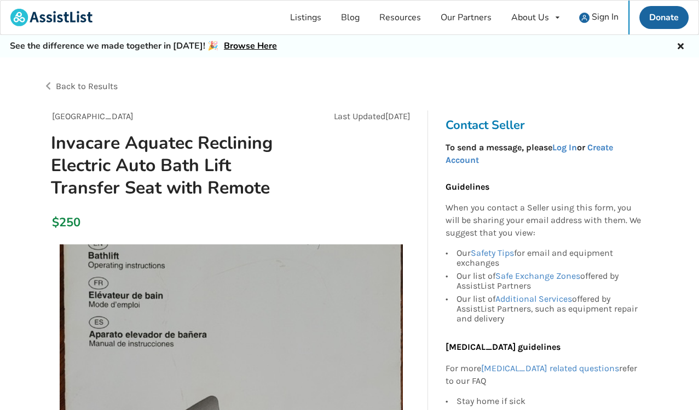
click at [275, 235] on div "$250" at bounding box center [231, 223] width 376 height 31
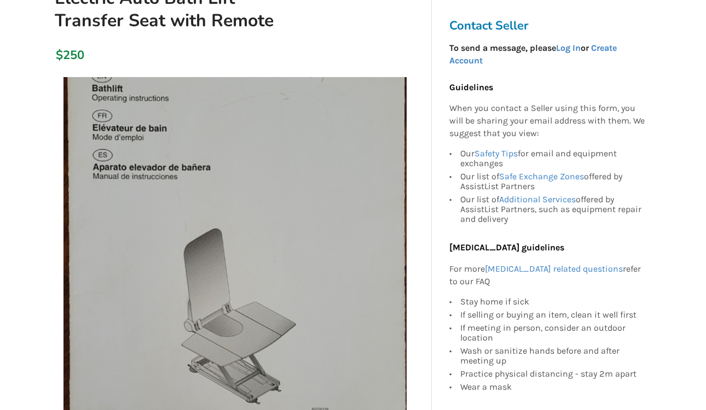
scroll to position [168, 0]
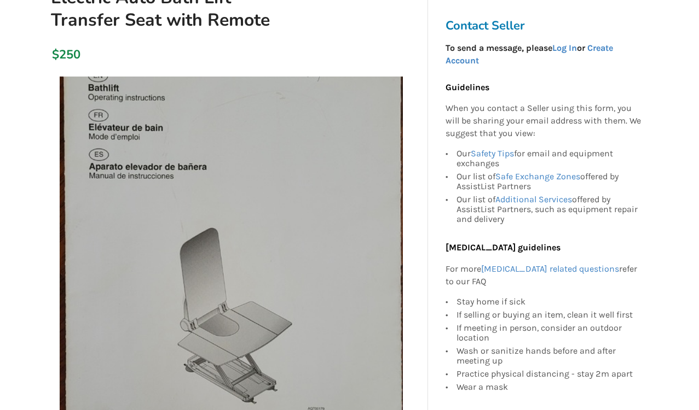
click at [263, 311] on img at bounding box center [231, 248] width 343 height 343
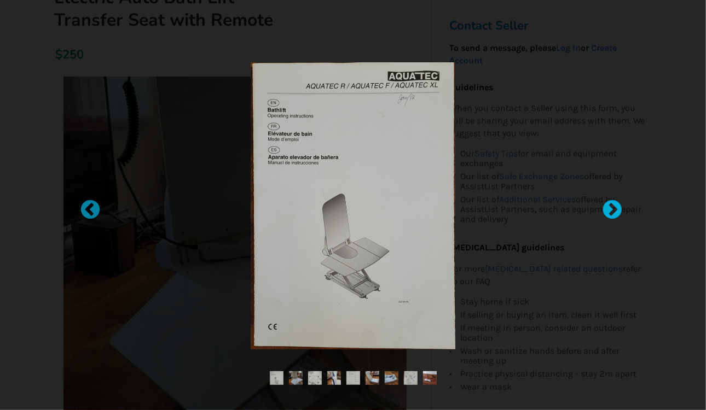
click at [611, 210] on div at bounding box center [606, 205] width 11 height 11
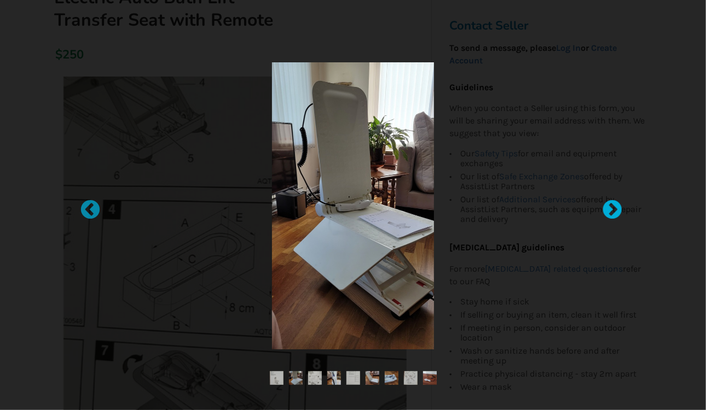
click at [611, 210] on div at bounding box center [606, 205] width 11 height 11
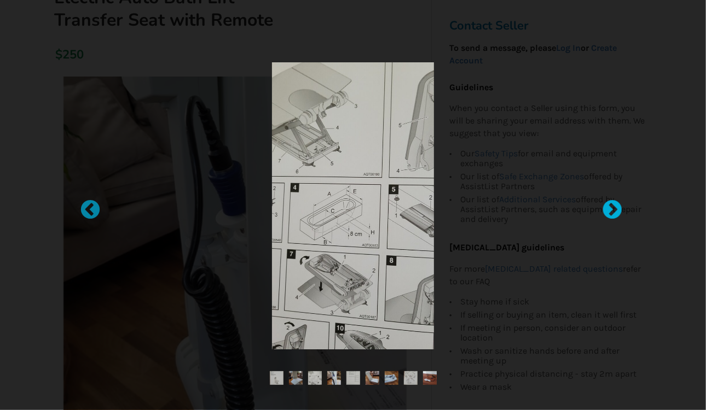
click at [611, 210] on div at bounding box center [606, 205] width 11 height 11
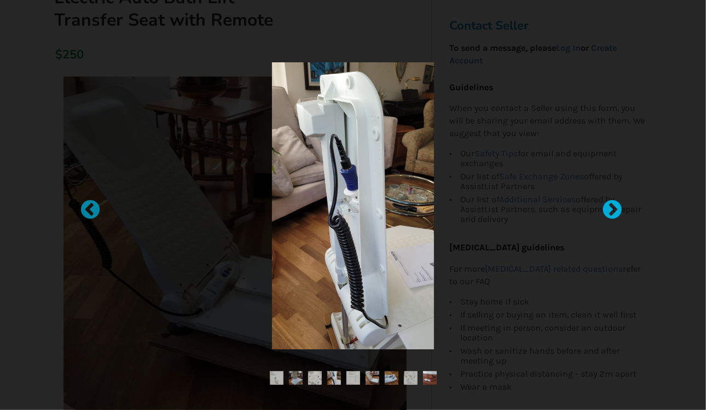
click at [611, 210] on div at bounding box center [606, 205] width 11 height 11
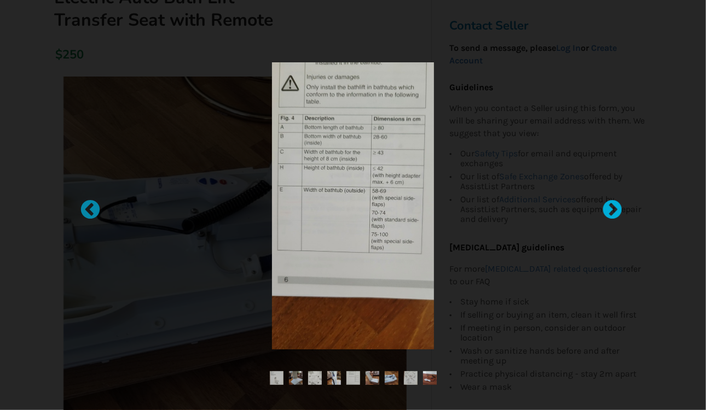
click at [611, 210] on div at bounding box center [606, 205] width 11 height 11
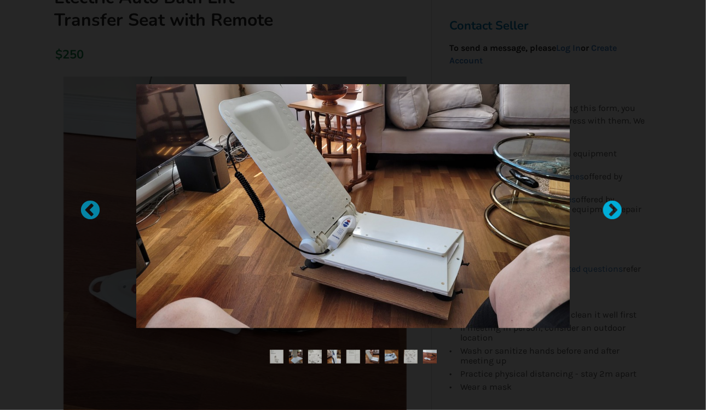
click at [611, 210] on div at bounding box center [606, 205] width 11 height 11
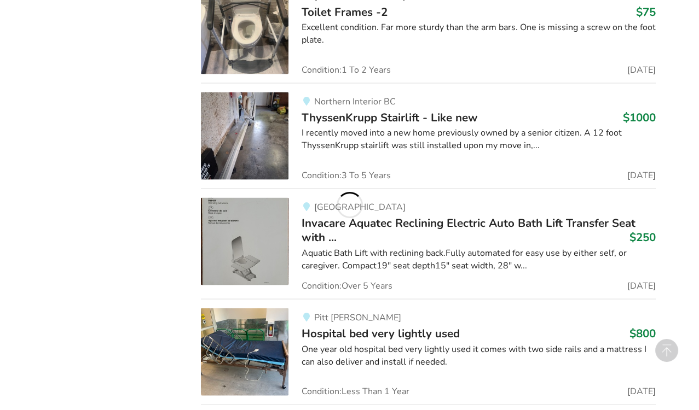
scroll to position [1145, 0]
